Goal: Transaction & Acquisition: Purchase product/service

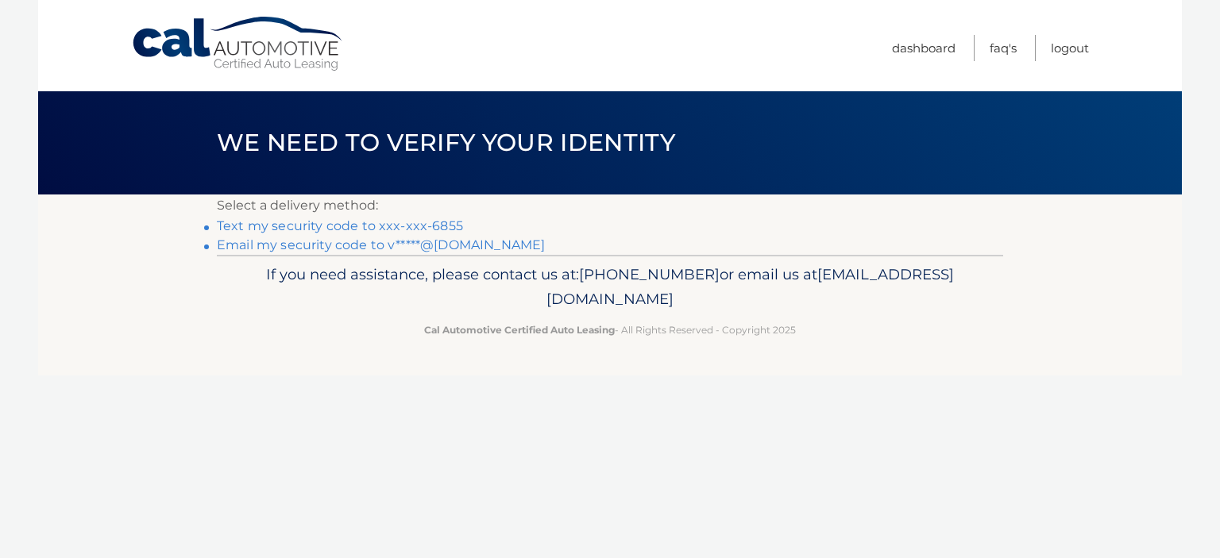
click at [448, 222] on link "Text my security code to xxx-xxx-6855" at bounding box center [340, 225] width 246 height 15
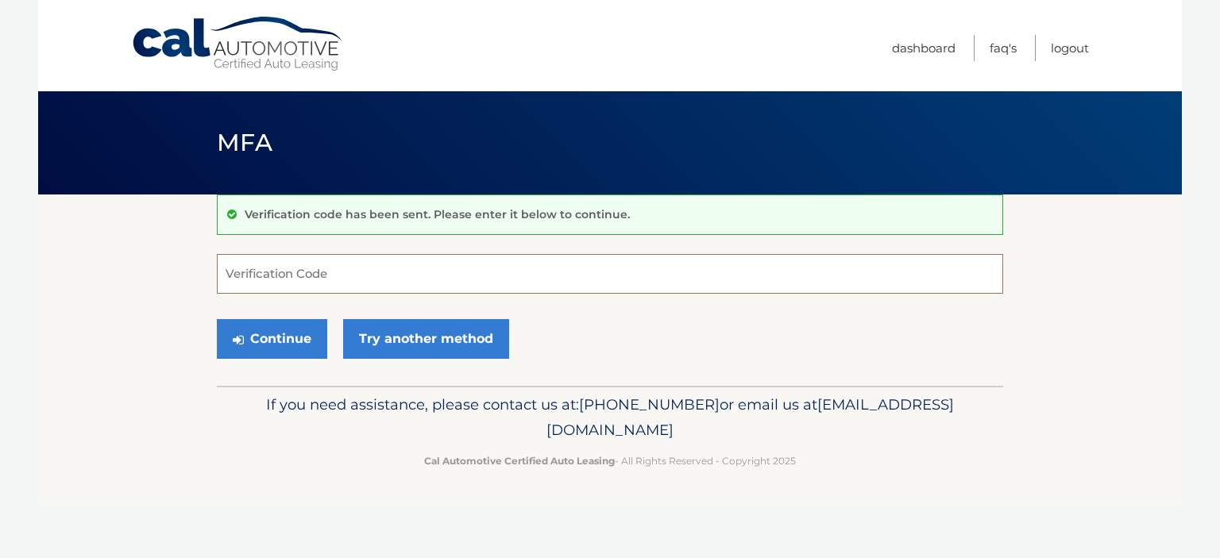
click at [388, 267] on input "Verification Code" at bounding box center [610, 274] width 786 height 40
type input "577343"
click at [297, 339] on button "Continue" at bounding box center [272, 339] width 110 height 40
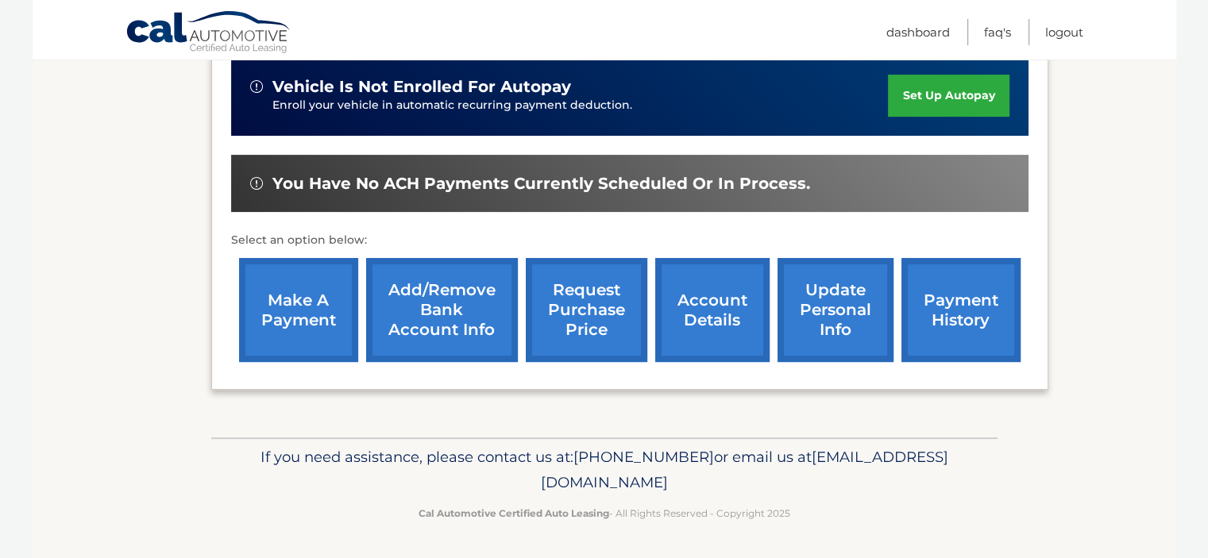
scroll to position [423, 0]
click at [299, 317] on link "make a payment" at bounding box center [298, 310] width 119 height 104
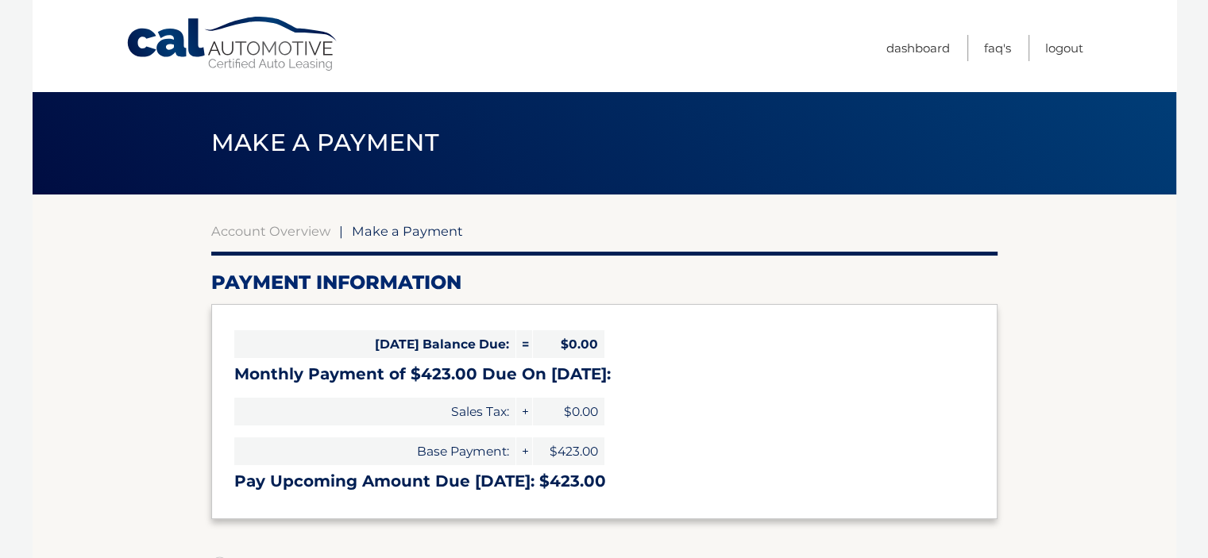
select select "MDk4NDhlYzItNWZhNS00ZmRjLWI5OTMtOTA5ZWJmM2E0ODll"
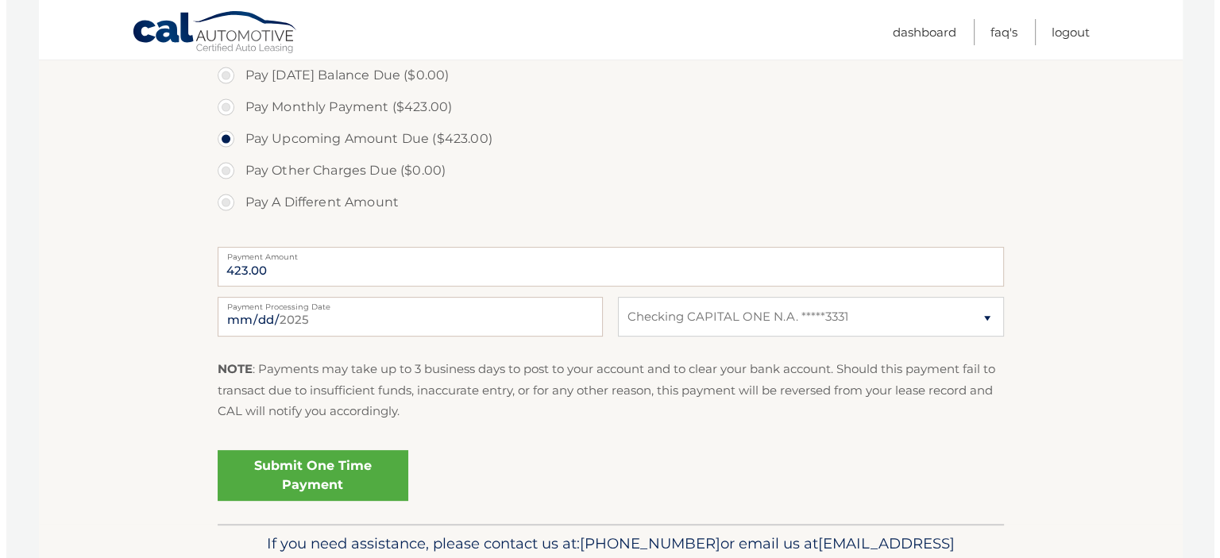
scroll to position [520, 0]
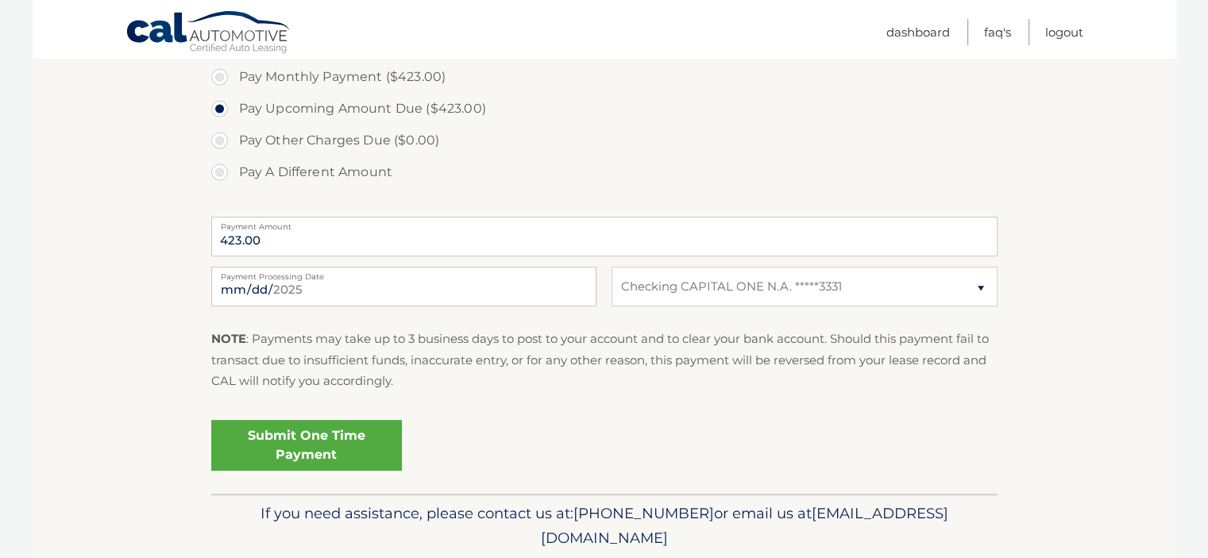
click at [268, 444] on link "Submit One Time Payment" at bounding box center [306, 445] width 191 height 51
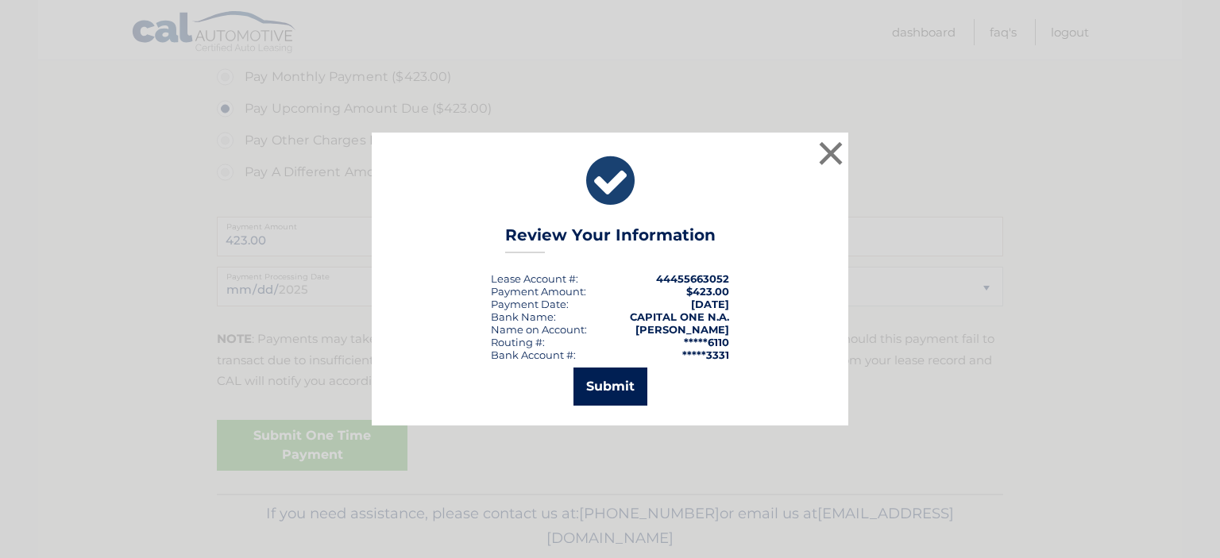
click at [626, 386] on button "Submit" at bounding box center [610, 387] width 74 height 38
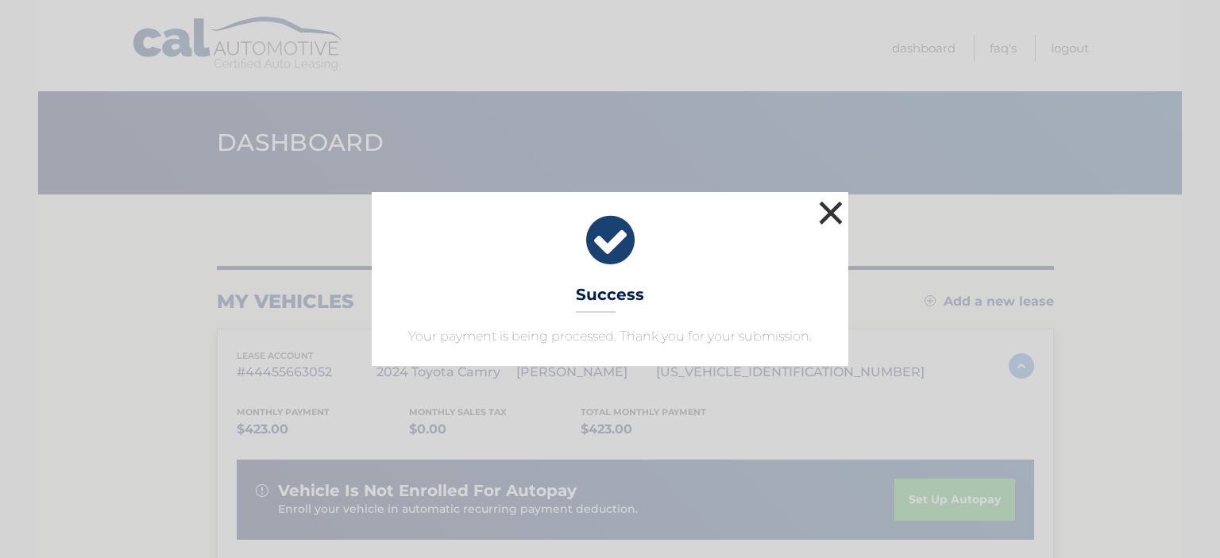
click at [827, 210] on button "×" at bounding box center [831, 213] width 32 height 32
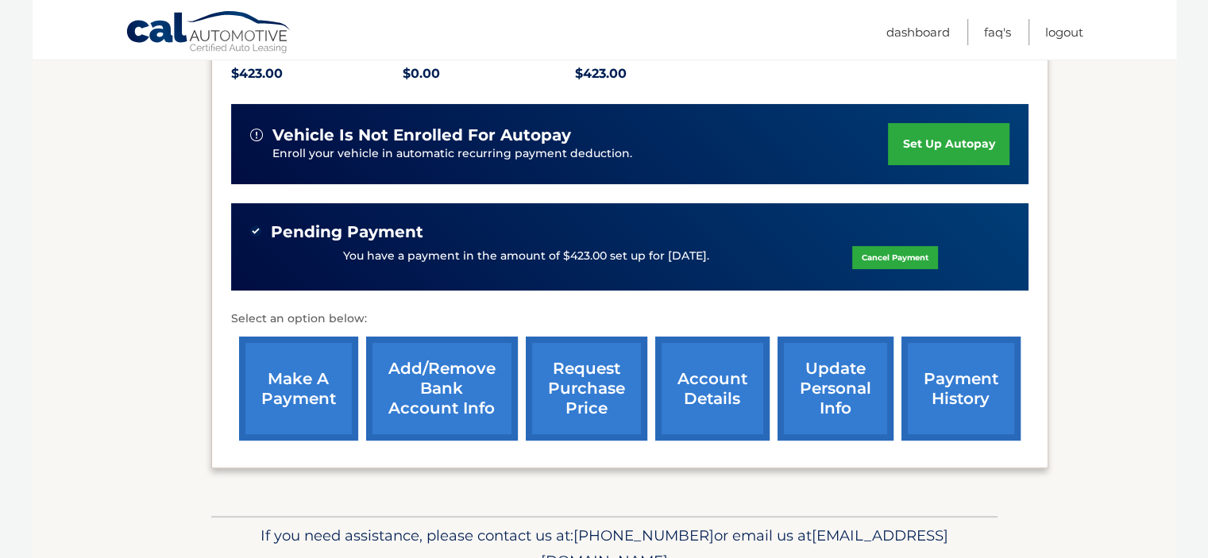
scroll to position [454, 0]
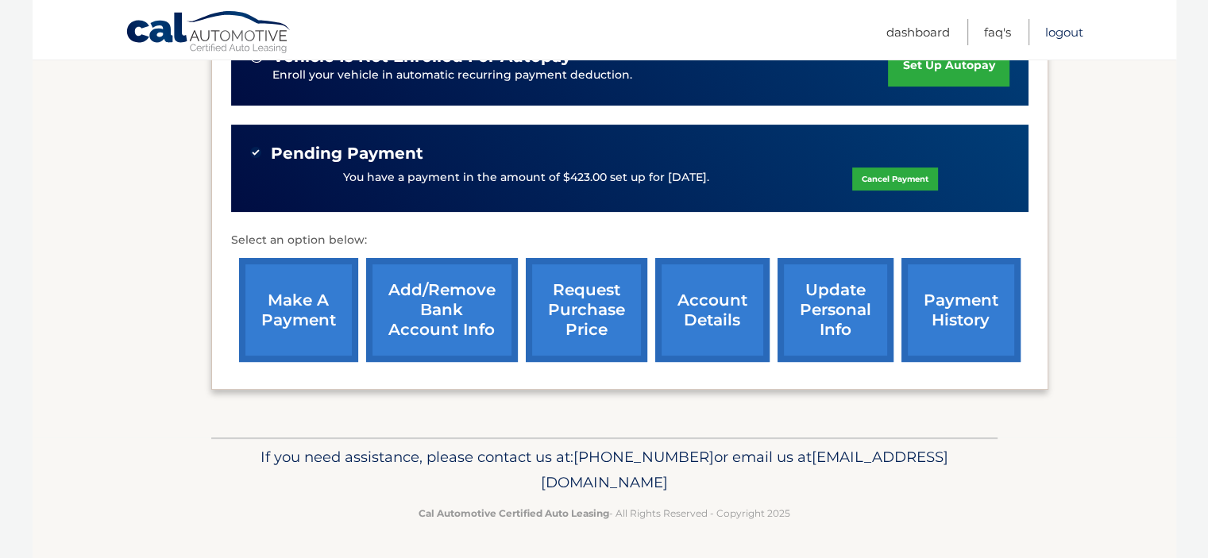
click at [1060, 35] on link "Logout" at bounding box center [1064, 32] width 38 height 26
